Goal: Task Accomplishment & Management: Manage account settings

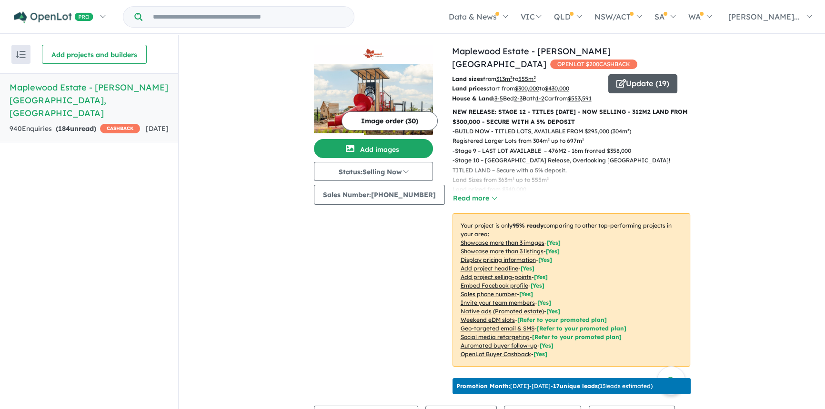
click at [634, 74] on button "Update ( 19 )" at bounding box center [642, 83] width 69 height 19
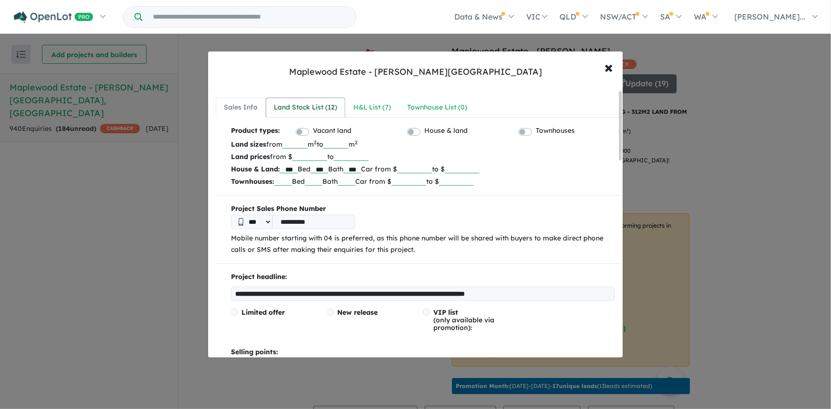
click at [318, 109] on div "Land Stock List ( 12 )" at bounding box center [305, 107] width 63 height 11
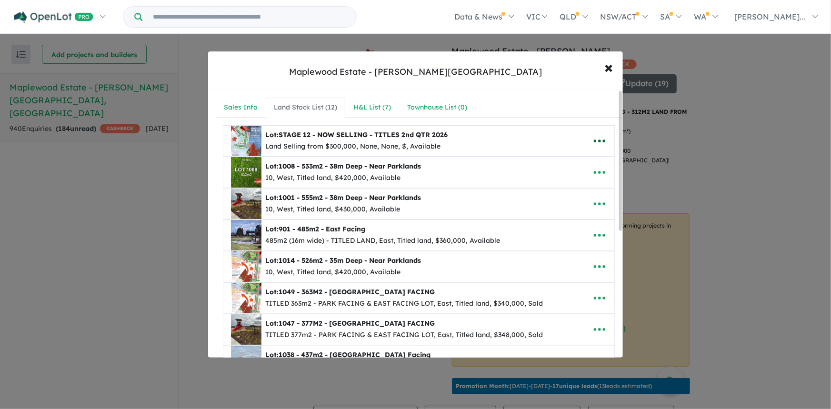
click at [593, 141] on icon "button" at bounding box center [600, 141] width 14 height 14
click at [564, 162] on link "Edit" at bounding box center [579, 164] width 71 height 22
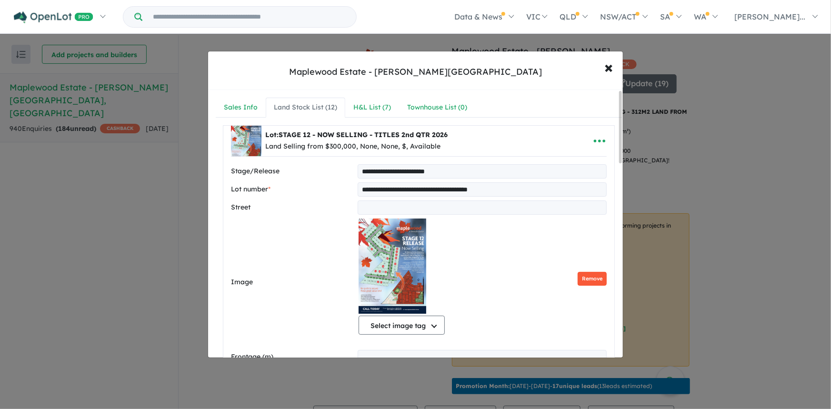
click at [587, 274] on button "Remove" at bounding box center [592, 279] width 29 height 14
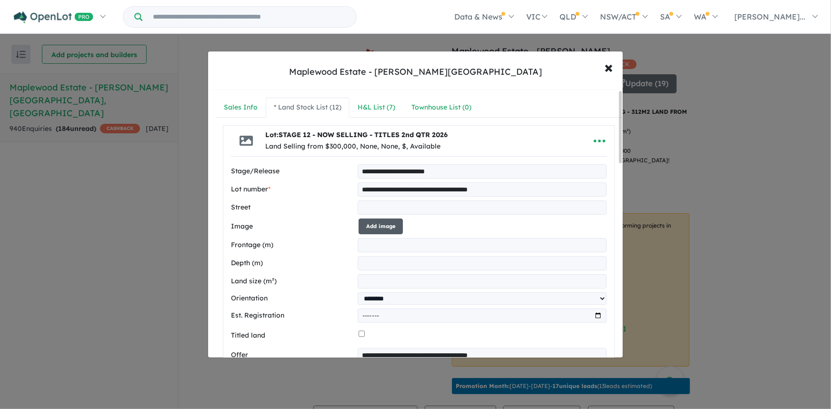
click at [374, 221] on button "Add image" at bounding box center [381, 227] width 44 height 16
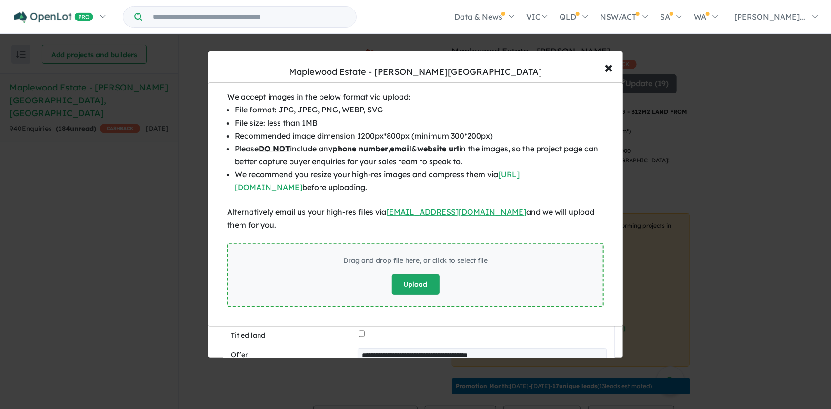
click at [419, 278] on button "Upload" at bounding box center [416, 284] width 48 height 20
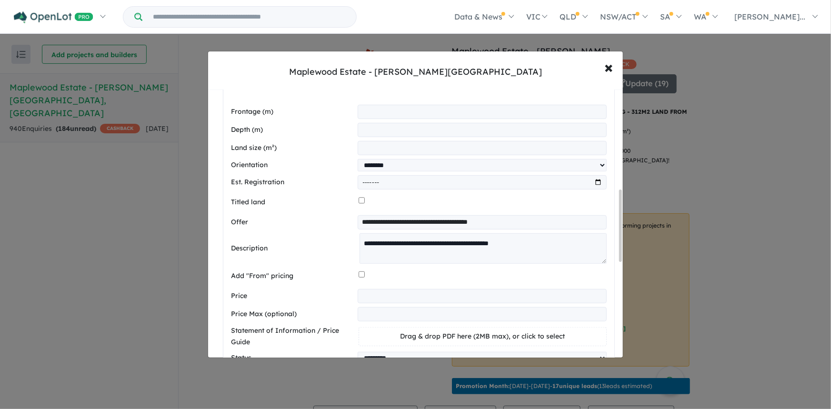
scroll to position [491, 0]
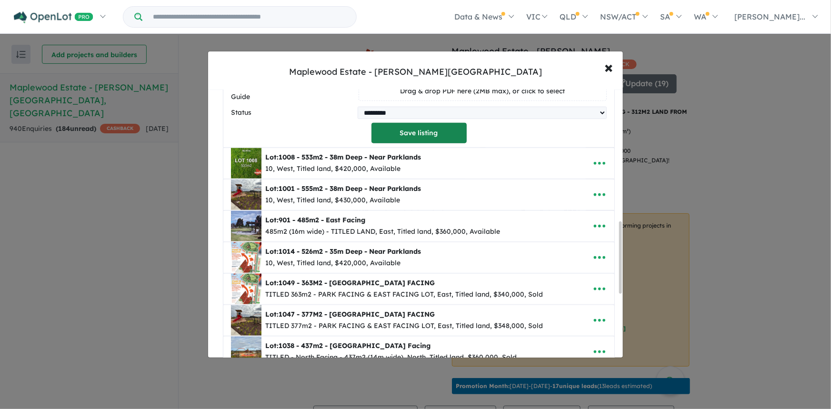
click at [409, 136] on button "Save listing" at bounding box center [419, 133] width 95 height 20
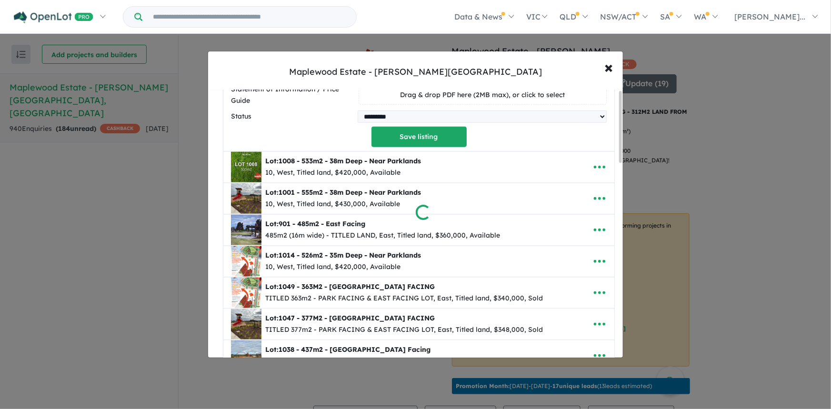
scroll to position [0, 0]
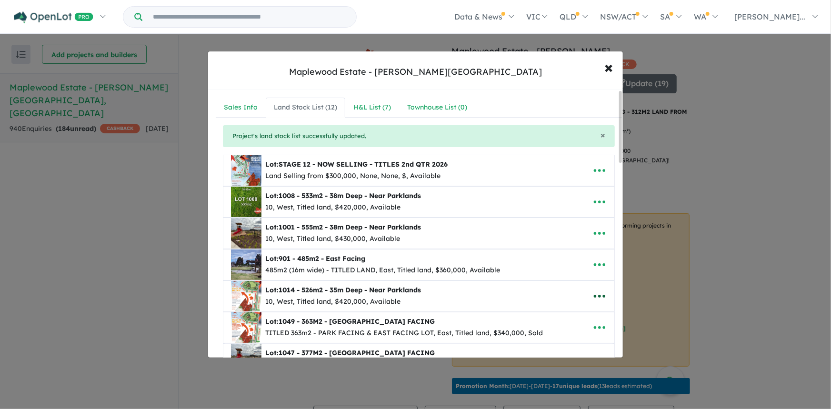
click at [599, 296] on icon "button" at bounding box center [600, 296] width 14 height 14
click at [567, 229] on link "Edit" at bounding box center [579, 231] width 71 height 22
select select "****"
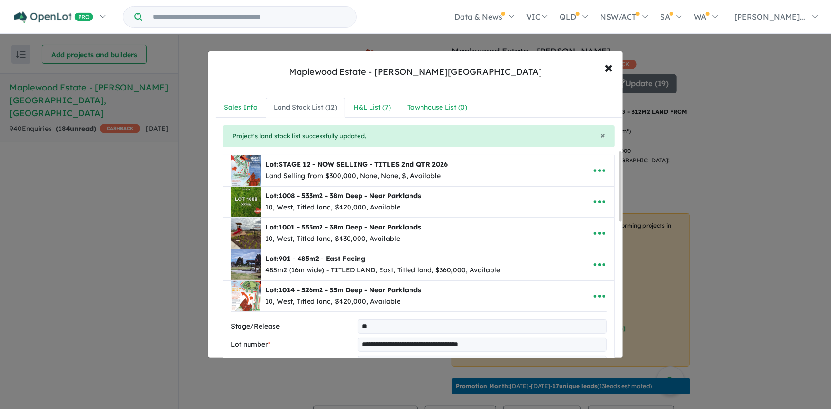
scroll to position [245, 0]
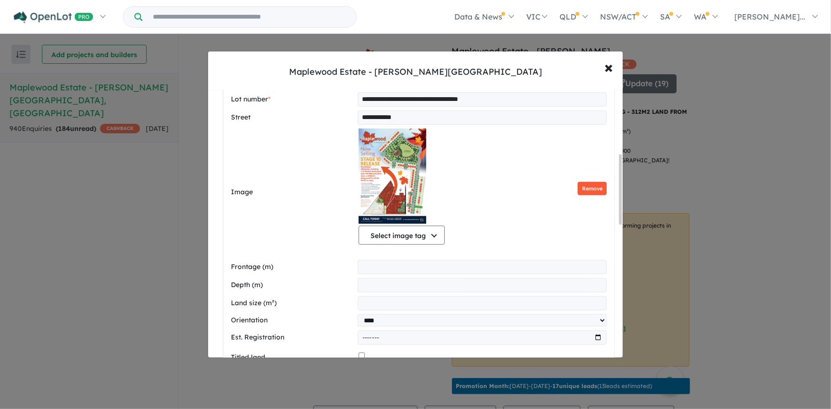
click at [581, 187] on button "Remove" at bounding box center [592, 189] width 29 height 14
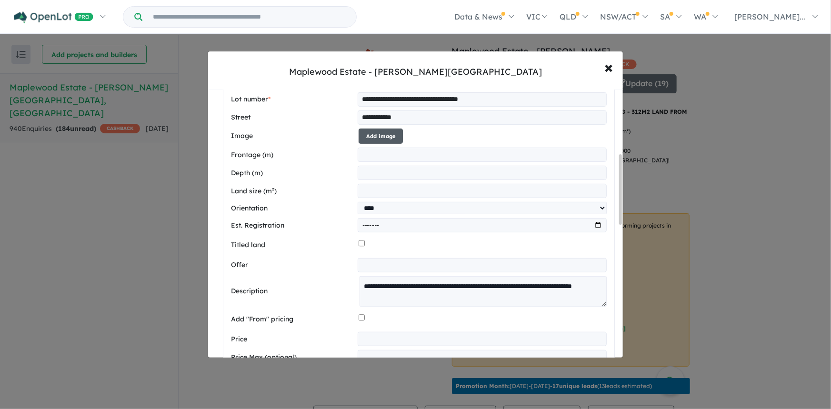
click at [382, 139] on button "Add image" at bounding box center [381, 137] width 44 height 16
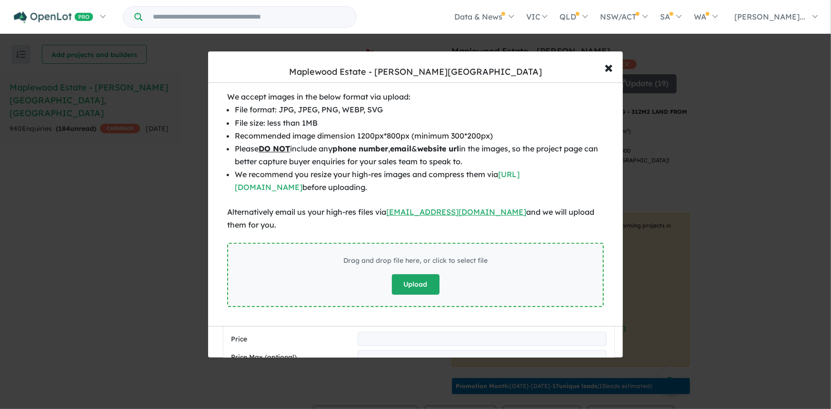
click at [417, 277] on button "Upload" at bounding box center [416, 284] width 48 height 20
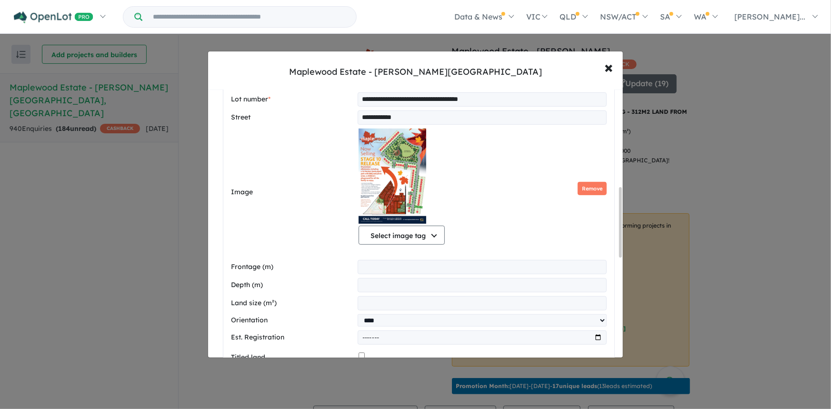
scroll to position [491, 0]
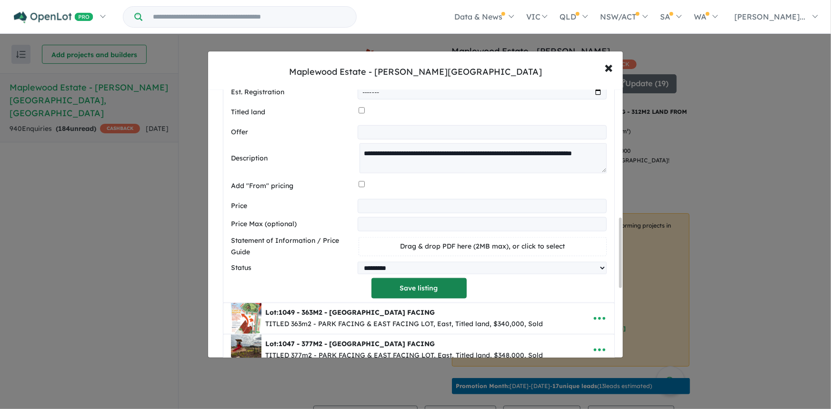
click at [418, 290] on button "Save listing" at bounding box center [419, 288] width 95 height 20
select select "****"
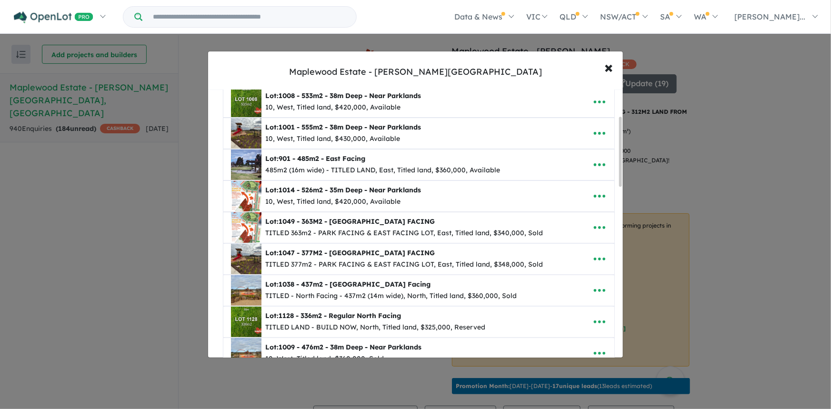
scroll to position [0, 0]
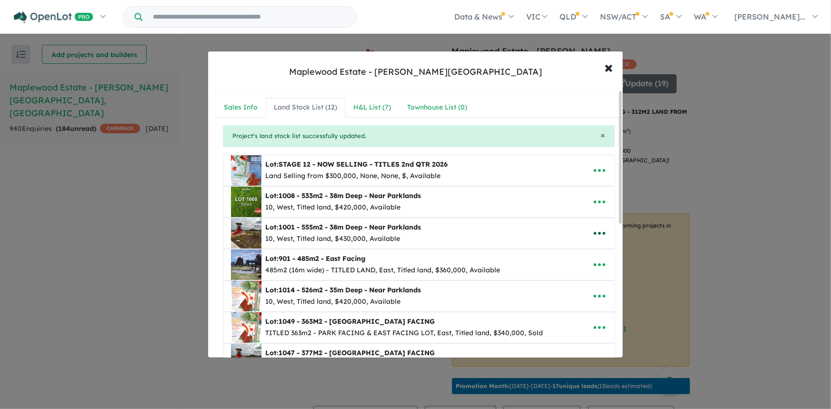
click at [597, 230] on icon "button" at bounding box center [600, 233] width 14 height 14
click at [560, 256] on link "Edit" at bounding box center [579, 257] width 71 height 22
select select "****"
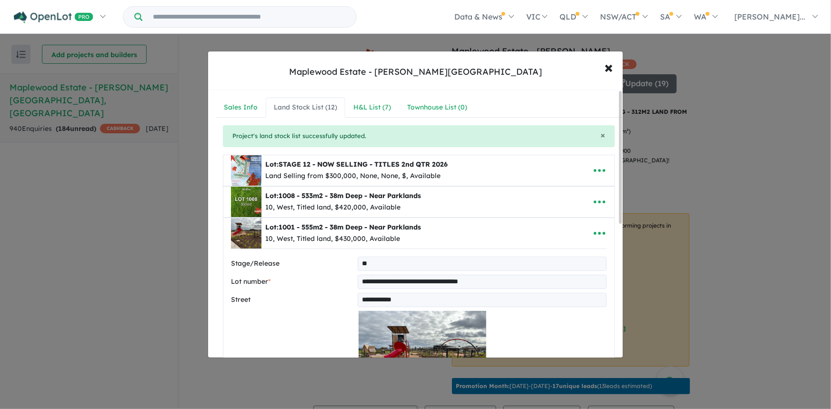
scroll to position [245, 0]
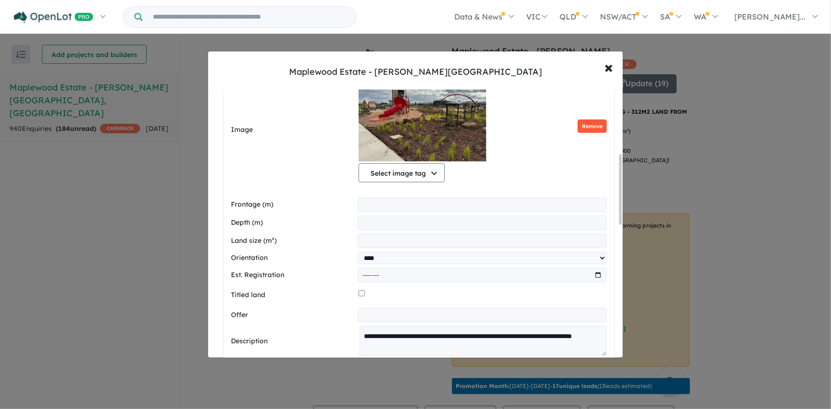
click at [589, 125] on button "Remove" at bounding box center [592, 127] width 29 height 14
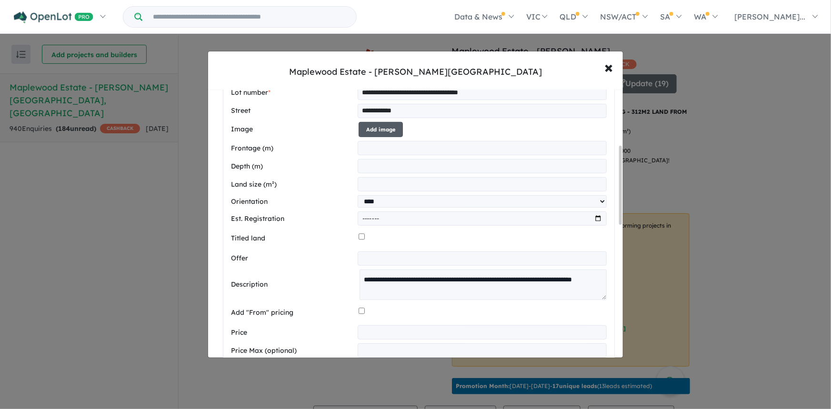
click at [385, 124] on button "Add image" at bounding box center [381, 130] width 44 height 16
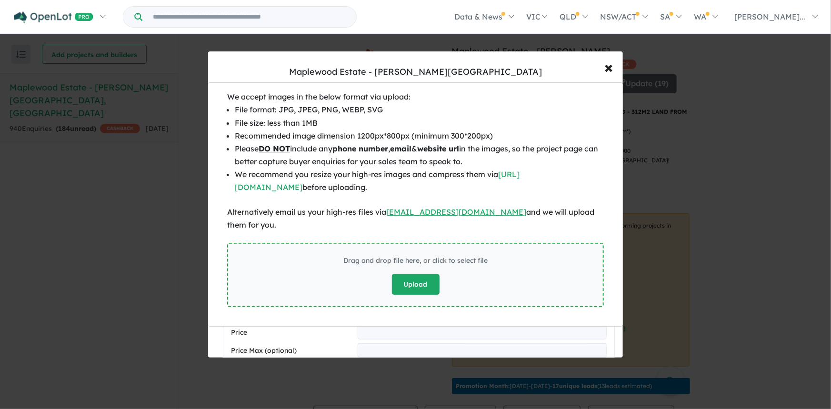
click at [405, 280] on button "Upload" at bounding box center [416, 284] width 48 height 20
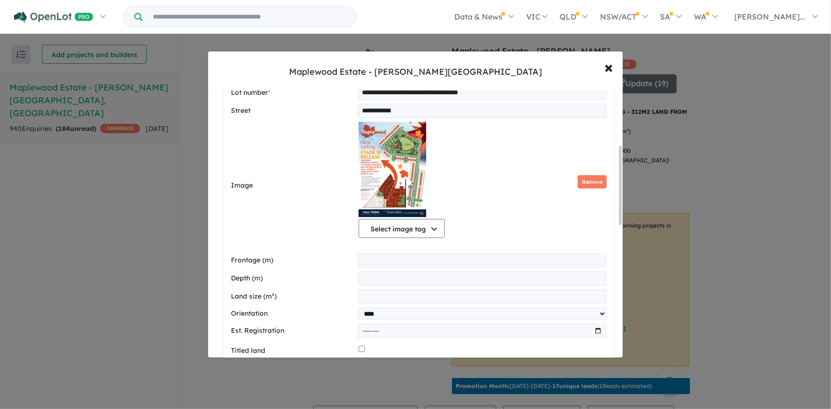
scroll to position [434, 0]
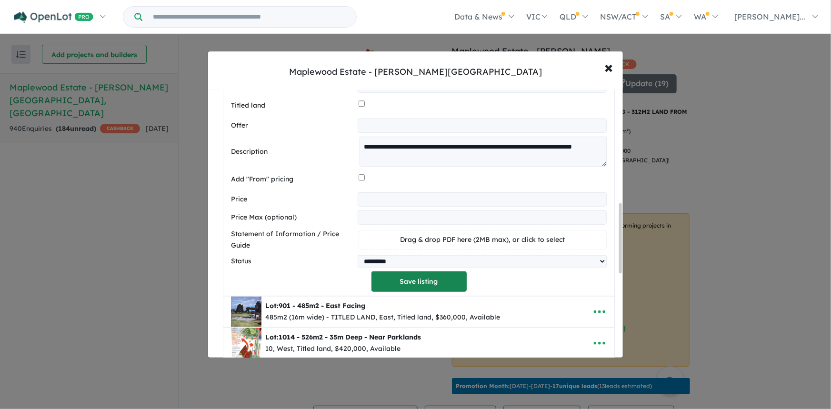
click at [436, 285] on button "Save listing" at bounding box center [419, 282] width 95 height 20
select select "****"
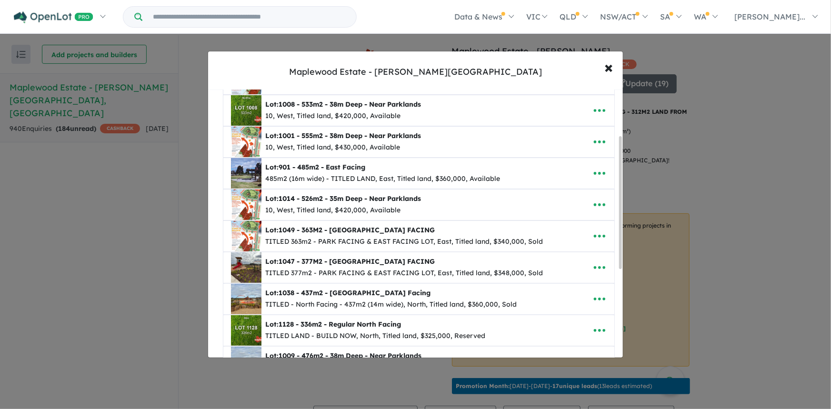
scroll to position [94, 0]
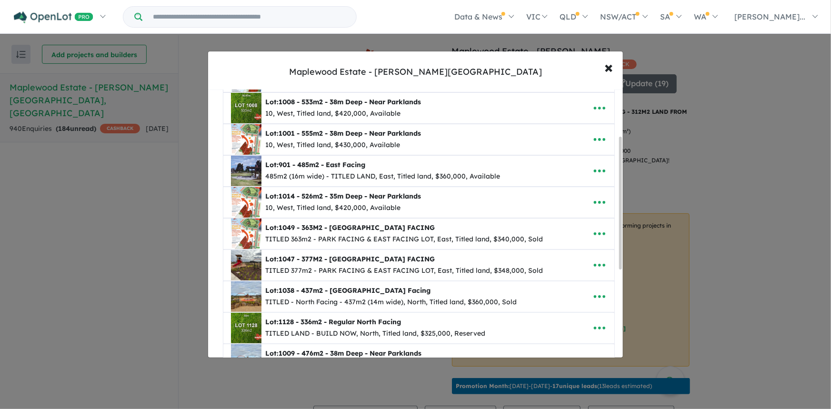
drag, startPoint x: 622, startPoint y: 216, endPoint x: 622, endPoint y: 262, distance: 45.7
click at [622, 262] on div at bounding box center [620, 203] width 3 height 133
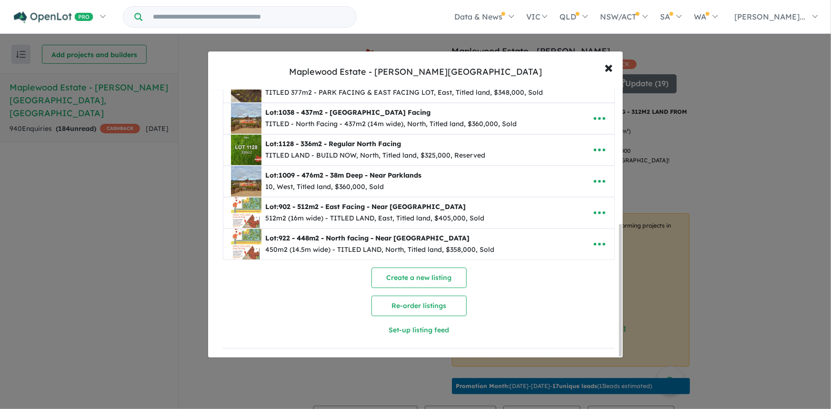
scroll to position [28, 0]
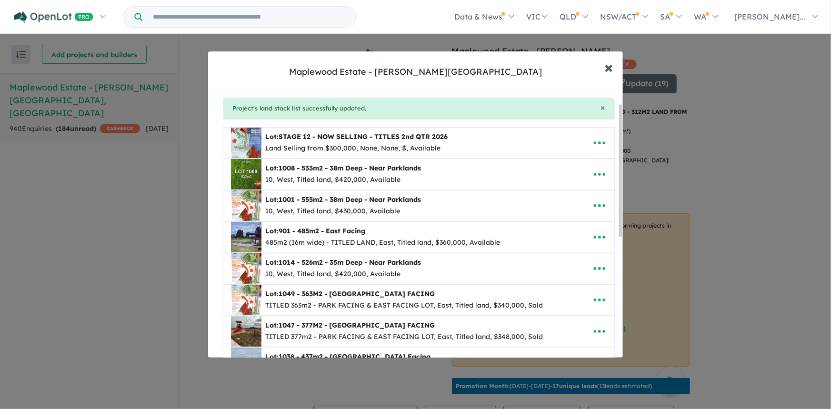
click at [608, 70] on span "×" at bounding box center [609, 67] width 9 height 20
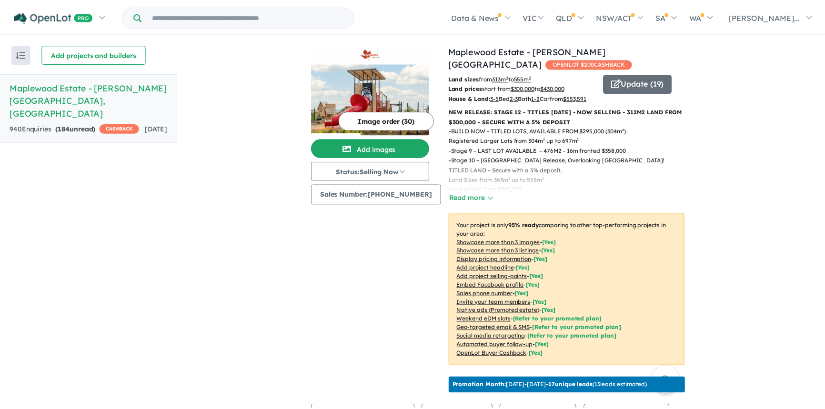
scroll to position [0, 0]
